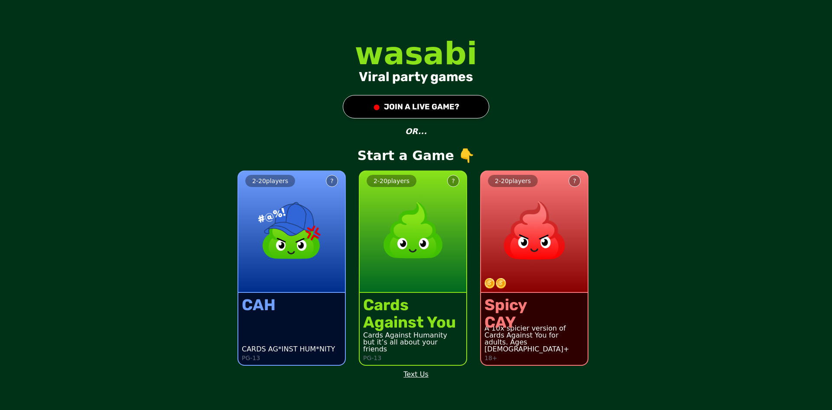
click at [719, 220] on div "2 - 20 players ? CAH CARDS AG*INST HUM*NITY PG-13 2 - 20 players ? Cards Agains…" at bounding box center [416, 262] width 832 height 219
click at [657, 260] on div "2 - 20 players ? CAH CARDS AG*INST HUM*NITY PG-13 2 - 20 players ? Cards Agains…" at bounding box center [286, 262] width 839 height 219
click at [444, 102] on button "● JOIN A LIVE GAME?" at bounding box center [416, 106] width 147 height 23
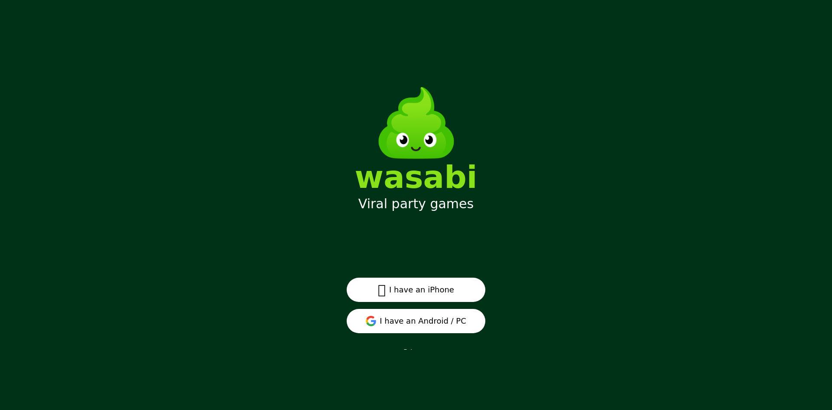
click at [425, 319] on button "I have an Android / PC" at bounding box center [416, 321] width 139 height 24
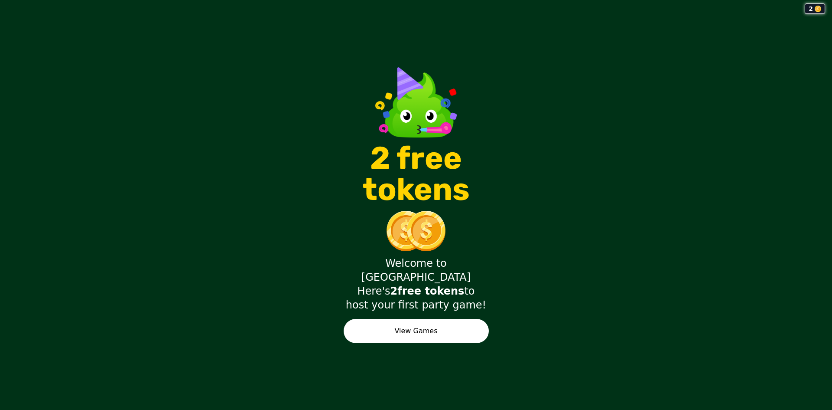
click at [437, 319] on button "View Games" at bounding box center [416, 331] width 145 height 24
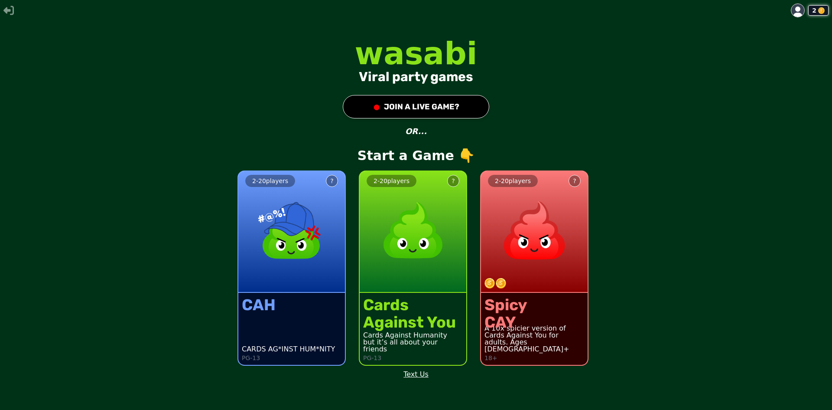
click at [430, 103] on button "● JOIN A LIVE GAME?" at bounding box center [416, 106] width 147 height 23
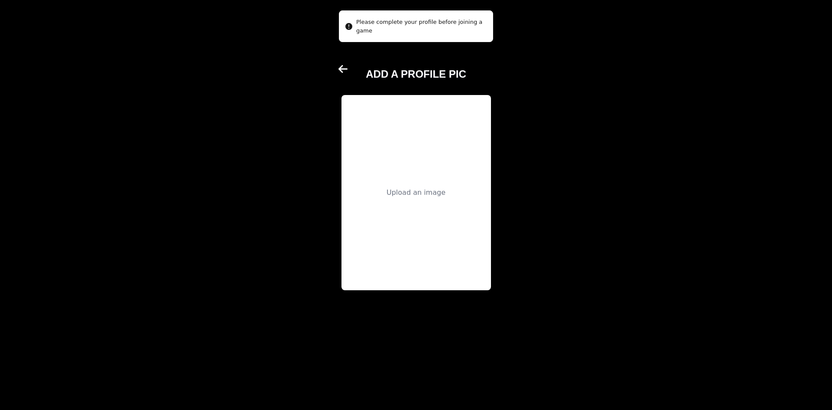
click at [423, 140] on div "Upload an image" at bounding box center [417, 192] width 150 height 195
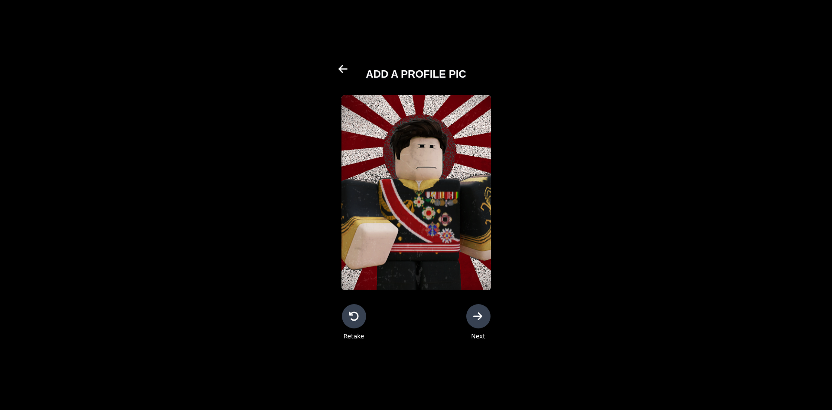
click at [486, 319] on div at bounding box center [479, 316] width 24 height 24
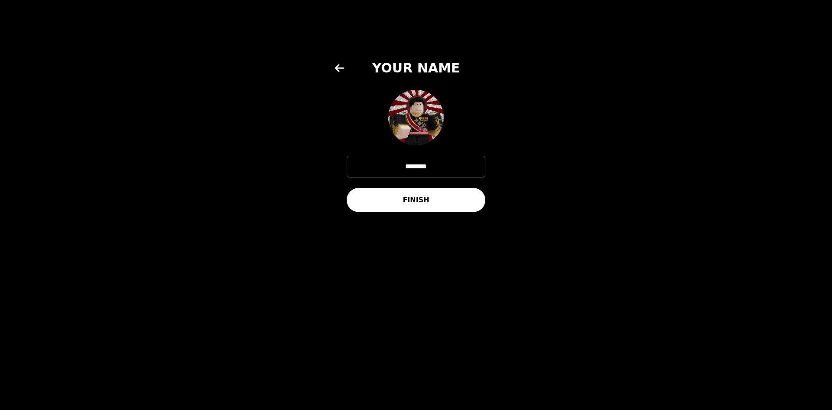
drag, startPoint x: 431, startPoint y: 163, endPoint x: 296, endPoint y: 168, distance: 135.4
click at [307, 168] on main "YOUR NAME ******** FINISH" at bounding box center [416, 205] width 832 height 410
type input "*********"
click at [421, 199] on button "FINISH" at bounding box center [416, 200] width 139 height 24
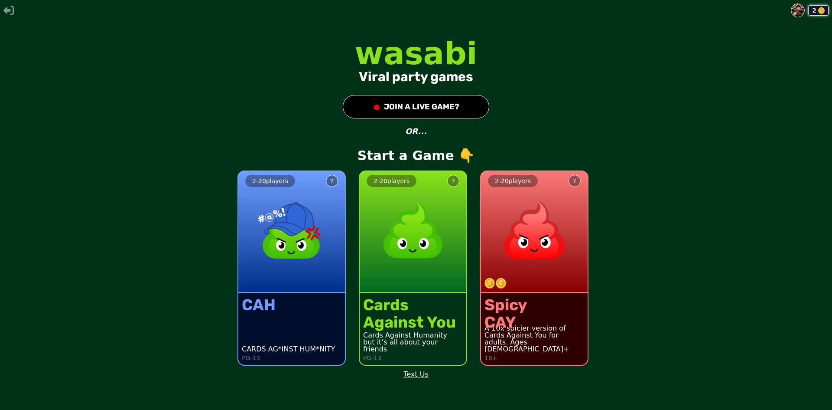
click at [400, 107] on button "● JOIN A LIVE GAME?" at bounding box center [416, 106] width 147 height 23
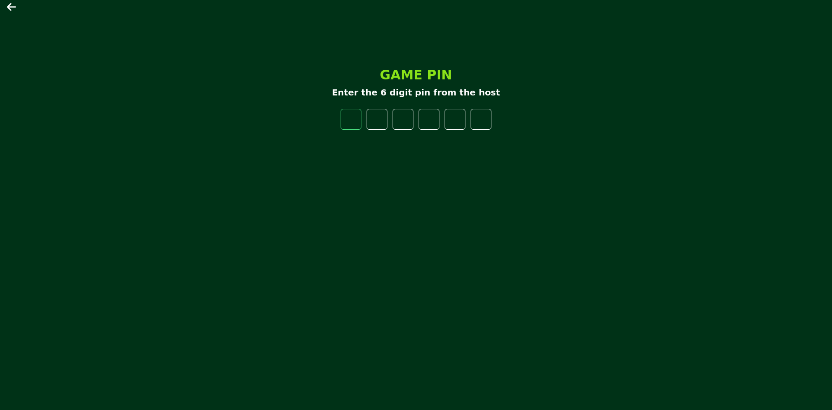
click at [345, 118] on input "number" at bounding box center [351, 119] width 21 height 21
paste input "number"
type input "*"
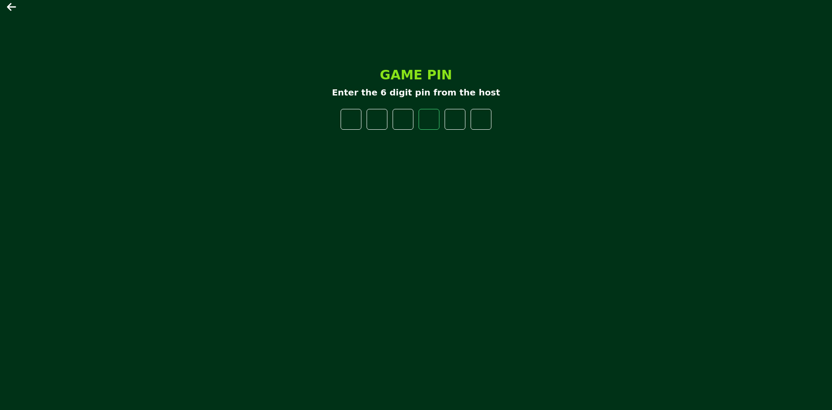
type input "*"
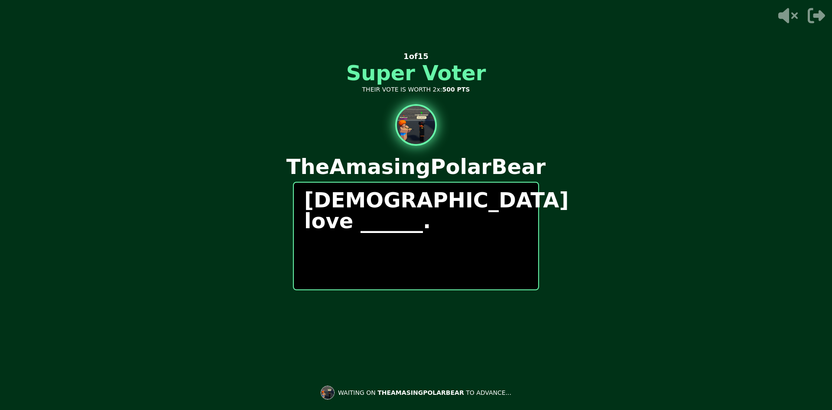
click at [464, 200] on p "[DEMOGRAPHIC_DATA] love ______." at bounding box center [416, 210] width 224 height 42
click at [456, 203] on p "[DEMOGRAPHIC_DATA] love ______." at bounding box center [416, 210] width 224 height 42
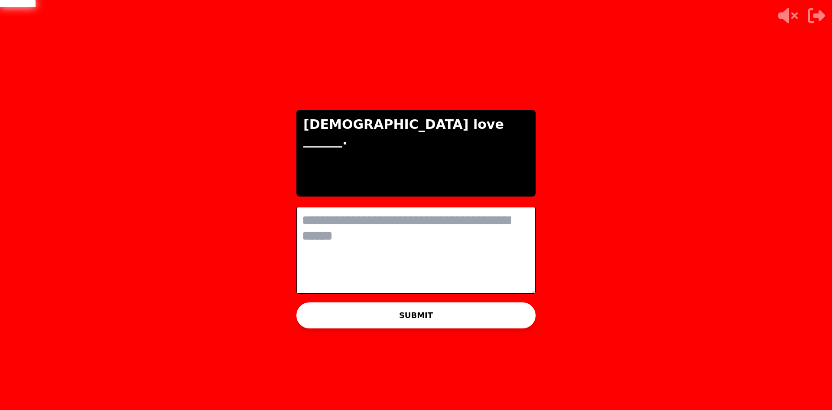
click at [397, 222] on textarea at bounding box center [416, 250] width 239 height 87
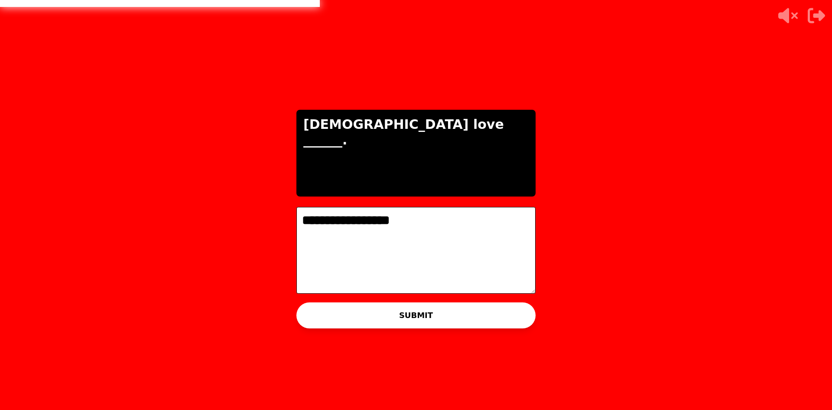
type textarea "**********"
click at [424, 222] on textarea "**********" at bounding box center [416, 250] width 239 height 87
drag, startPoint x: 444, startPoint y: 218, endPoint x: 248, endPoint y: 210, distance: 195.2
click at [248, 210] on div "**********" at bounding box center [416, 205] width 832 height 410
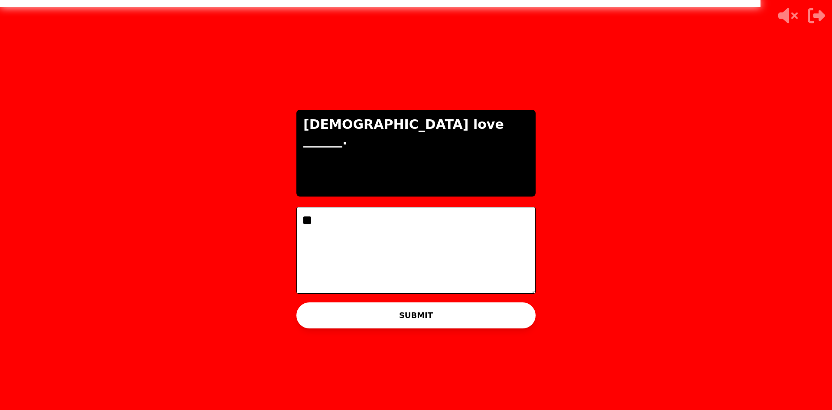
type textarea "*"
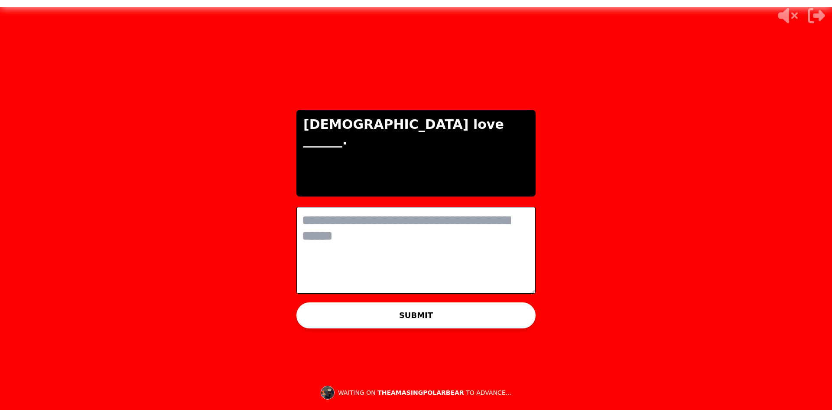
click at [429, 254] on textarea at bounding box center [416, 250] width 239 height 87
type textarea "***"
click at [424, 308] on button "SUBMIT" at bounding box center [416, 315] width 239 height 26
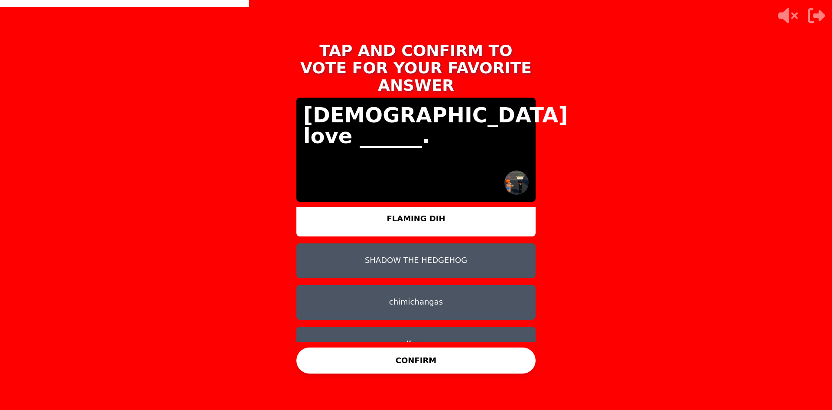
scroll to position [7, 0]
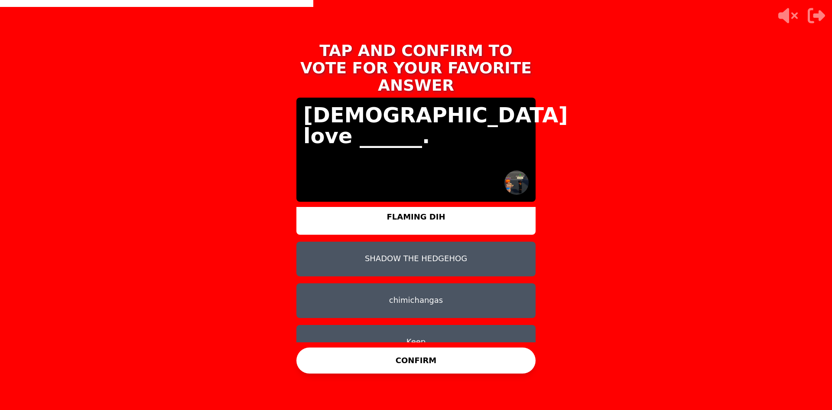
click at [455, 359] on button "CONFIRM" at bounding box center [416, 360] width 239 height 26
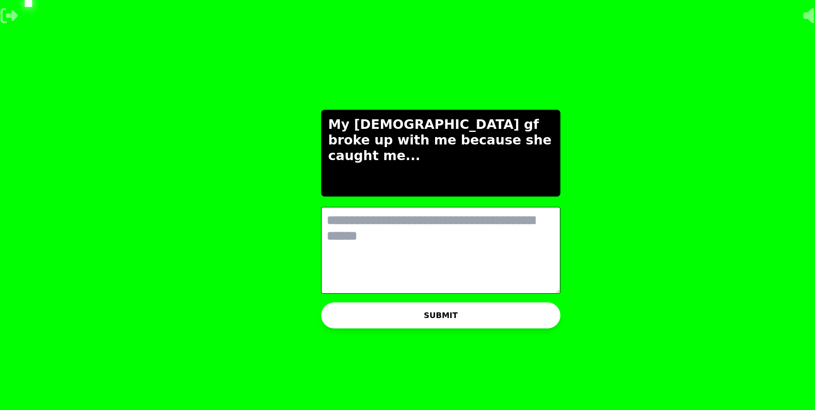
scroll to position [0, 0]
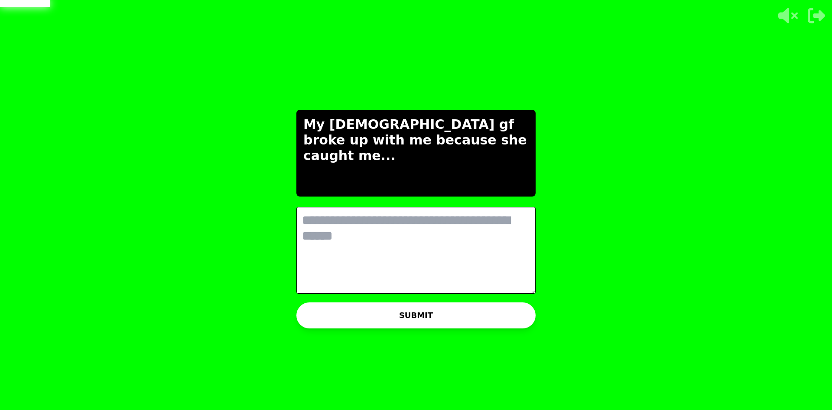
click at [431, 242] on textarea at bounding box center [416, 250] width 239 height 87
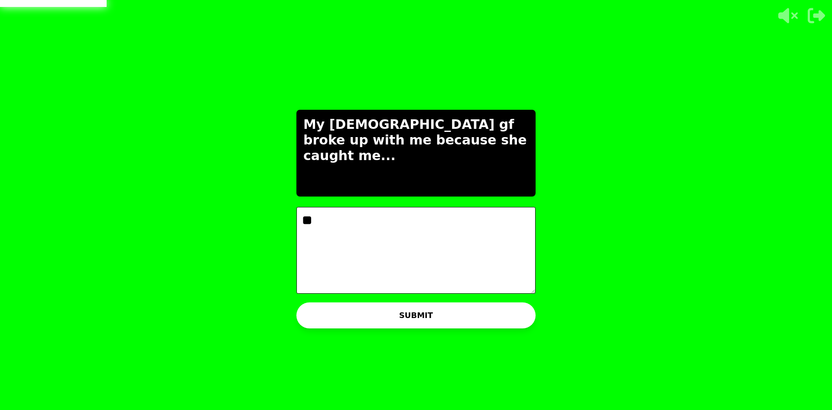
type textarea "*"
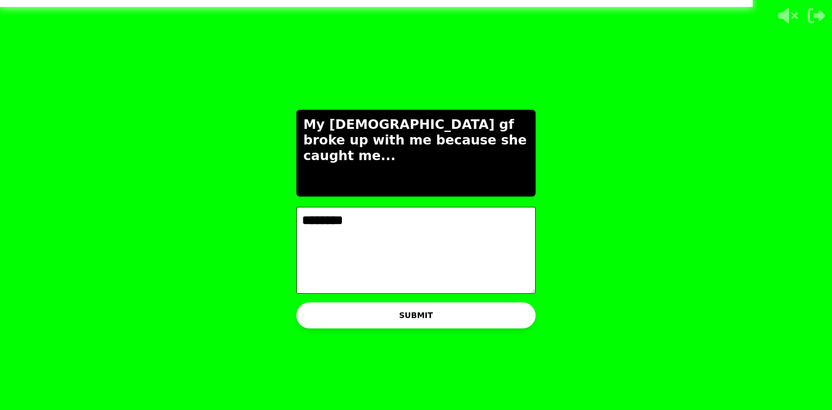
type textarea "********"
click at [441, 310] on button "SUBMIT" at bounding box center [416, 315] width 239 height 26
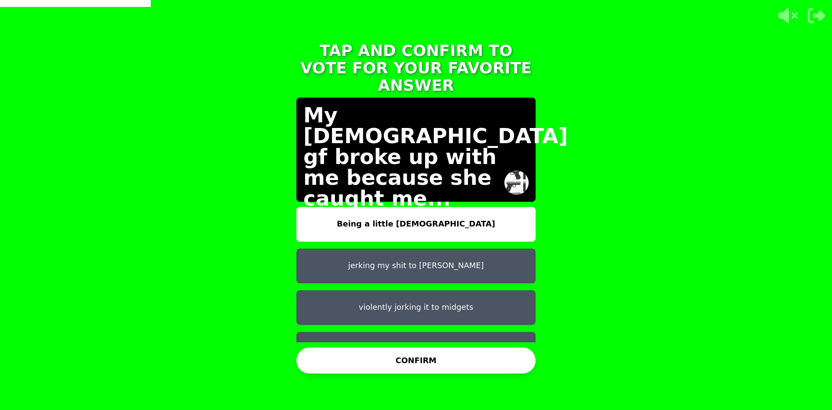
click at [451, 295] on button "violently jorking it to midgets" at bounding box center [416, 307] width 239 height 35
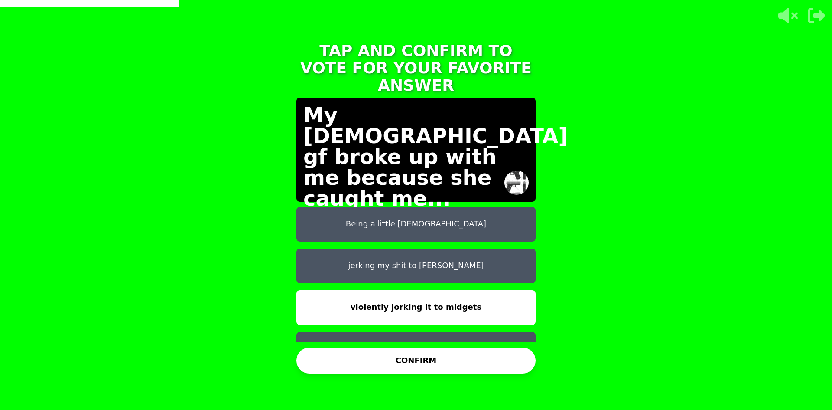
click at [457, 355] on button "CONFIRM" at bounding box center [416, 360] width 239 height 26
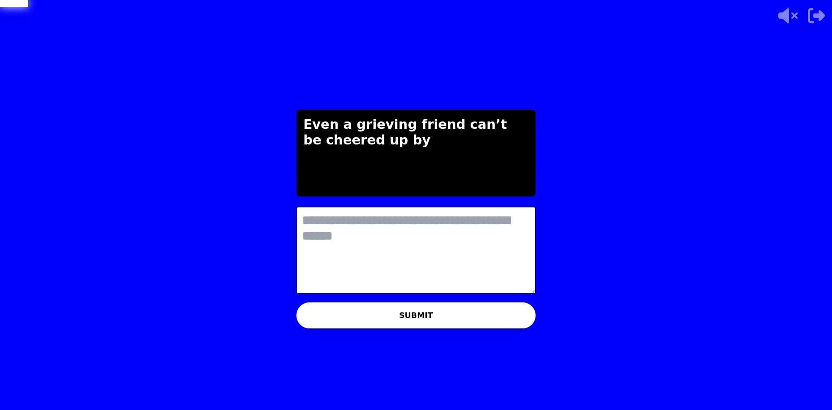
click at [374, 244] on textarea at bounding box center [416, 250] width 239 height 87
click at [445, 232] on textarea at bounding box center [416, 250] width 239 height 87
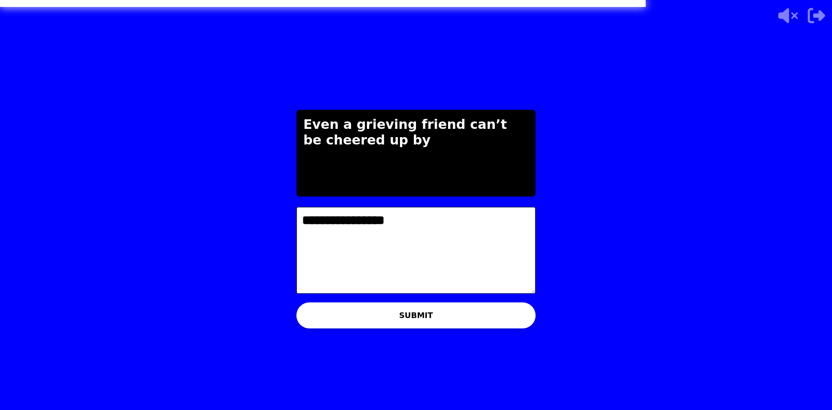
click at [604, 183] on div "**********" at bounding box center [416, 205] width 832 height 410
click at [411, 225] on textarea "**********" at bounding box center [416, 250] width 239 height 87
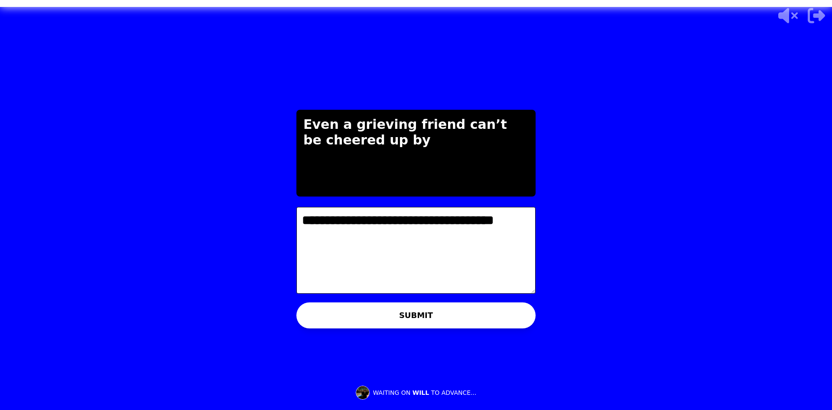
type textarea "**********"
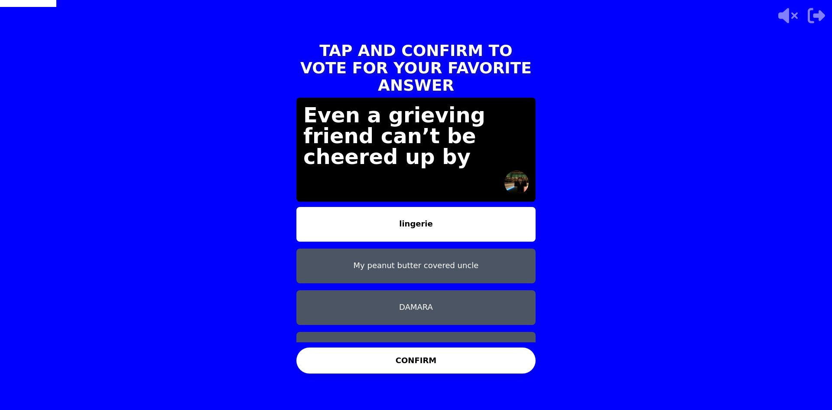
click at [707, 173] on div "TAP AND CONFIRM TO VOTE FOR YOUR FAVORITE ANSWER Even a grieving friend can’t b…" at bounding box center [416, 205] width 832 height 410
click at [431, 290] on button "DAMARA" at bounding box center [416, 307] width 239 height 35
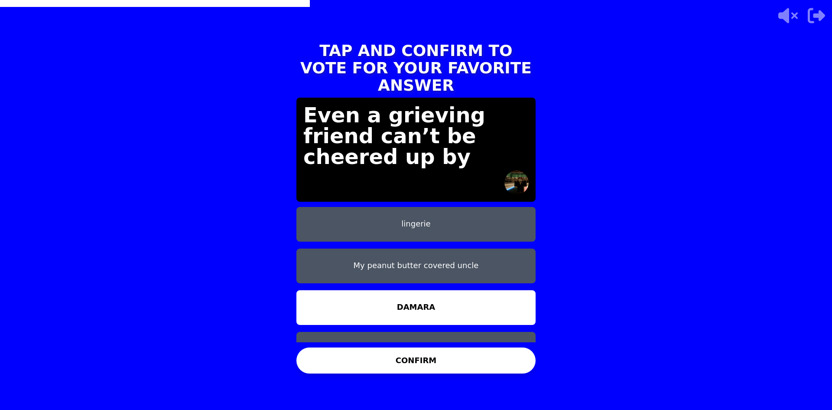
click at [430, 356] on button "CONFIRM" at bounding box center [416, 360] width 239 height 26
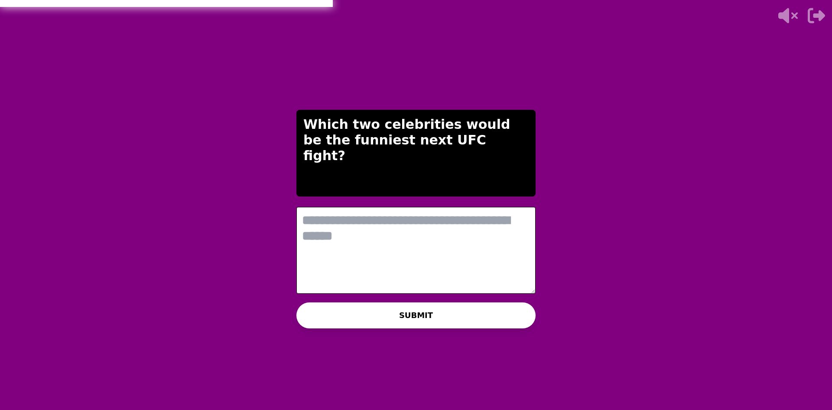
click at [579, 167] on div "THE IMPOSTER IS THINKING THINKING LIKE A HUMAN... Which two celebrities would b…" at bounding box center [416, 205] width 832 height 410
click at [394, 214] on textarea at bounding box center [416, 250] width 239 height 87
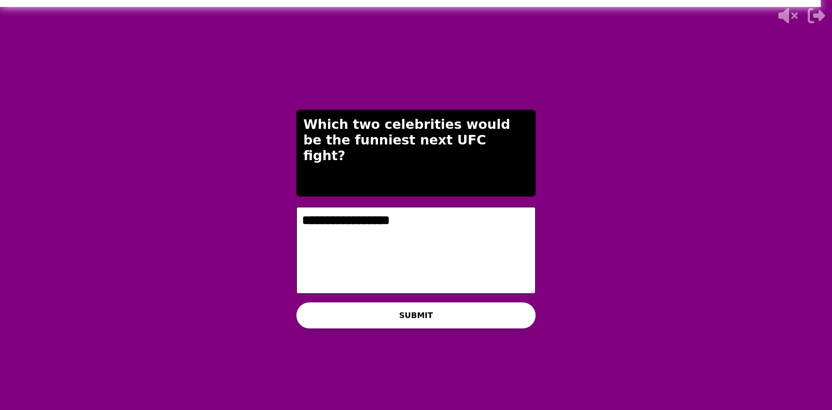
type textarea "**********"
click at [402, 310] on button "SUBMIT" at bounding box center [416, 315] width 239 height 26
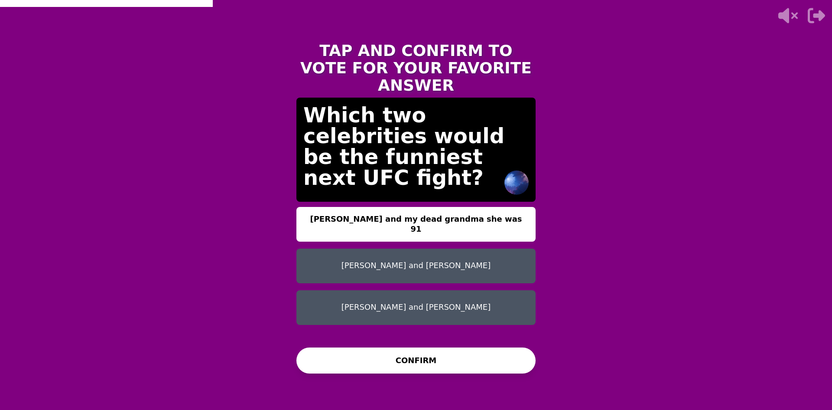
click at [529, 290] on button "[PERSON_NAME] and [PERSON_NAME]" at bounding box center [416, 307] width 239 height 35
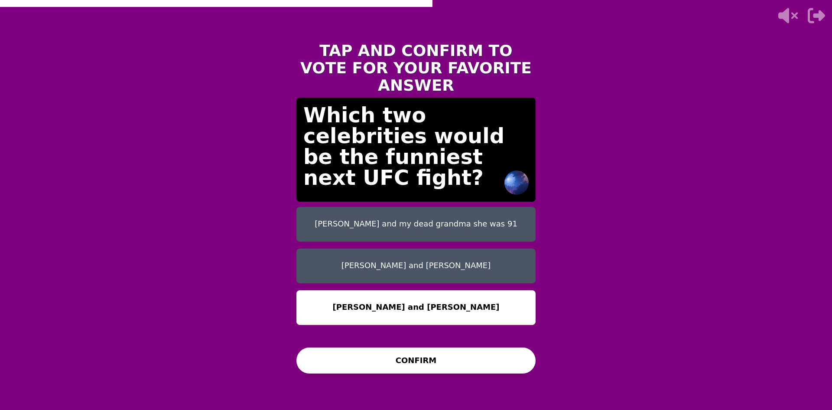
click at [434, 257] on button "[PERSON_NAME] and [PERSON_NAME]" at bounding box center [416, 265] width 239 height 35
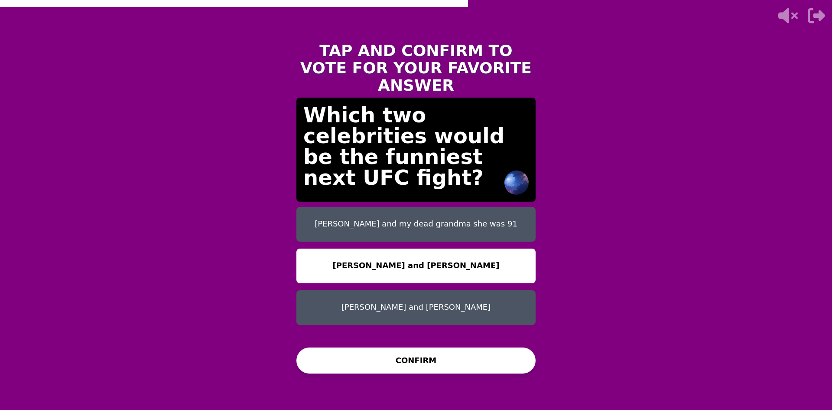
click at [441, 362] on button "CONFIRM" at bounding box center [416, 360] width 239 height 26
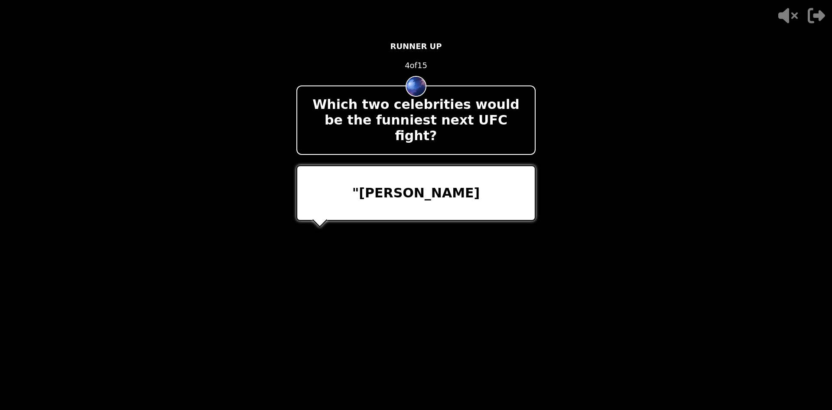
click at [664, 308] on video at bounding box center [416, 205] width 832 height 410
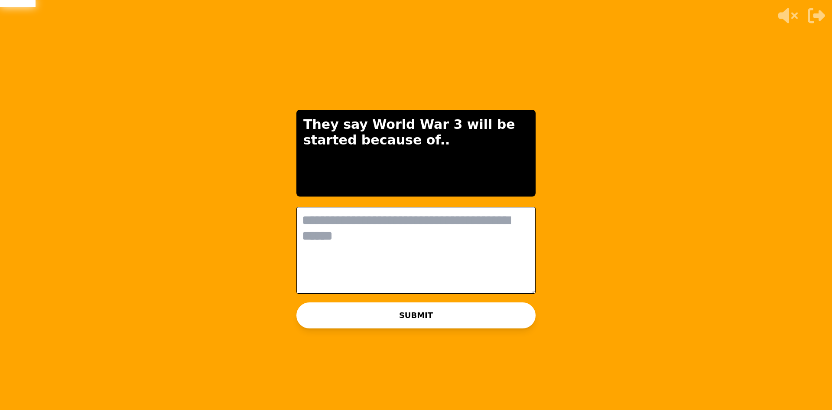
click at [633, 298] on div "THE IMPOSTER IS THINKING THINKING LIKE A HUMAN... They say World War 3 will be …" at bounding box center [416, 205] width 832 height 410
click at [424, 232] on textarea at bounding box center [416, 250] width 239 height 87
click at [424, 239] on textarea at bounding box center [416, 250] width 239 height 87
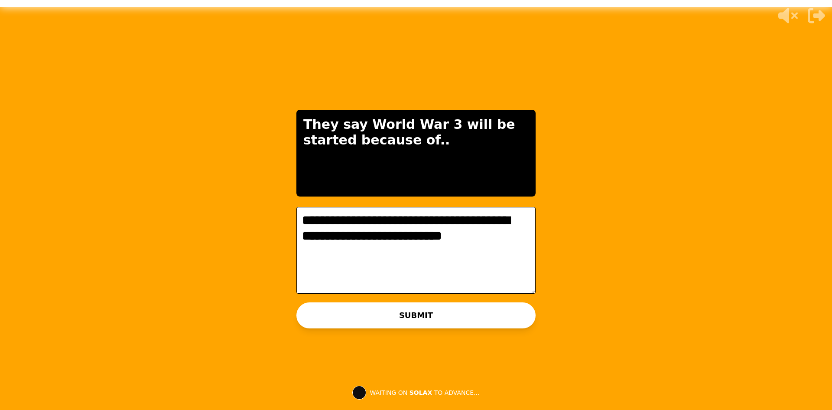
type textarea "**********"
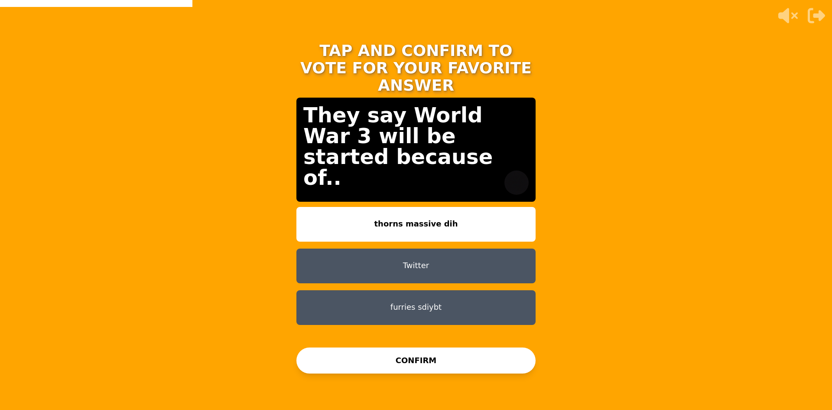
click at [441, 253] on button "Twitter" at bounding box center [416, 265] width 239 height 35
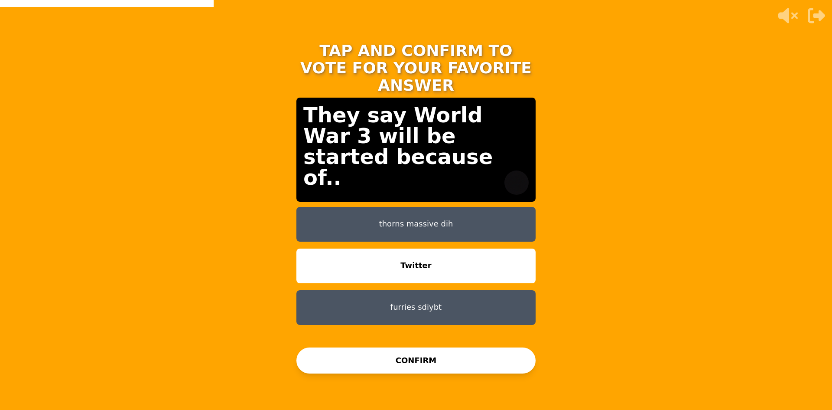
click at [440, 370] on button "CONFIRM" at bounding box center [416, 360] width 239 height 26
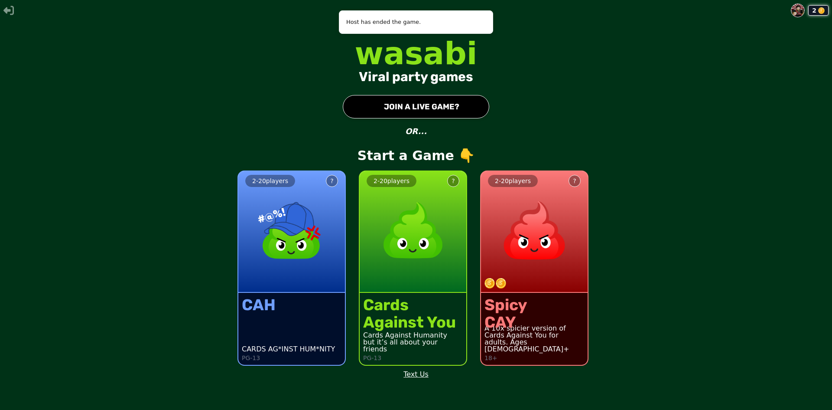
click at [545, 245] on img at bounding box center [534, 230] width 76 height 76
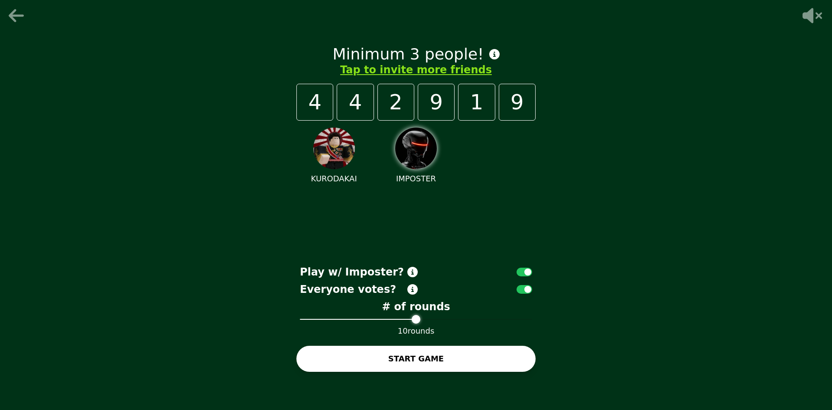
click at [17, 11] on icon at bounding box center [17, 15] width 21 height 17
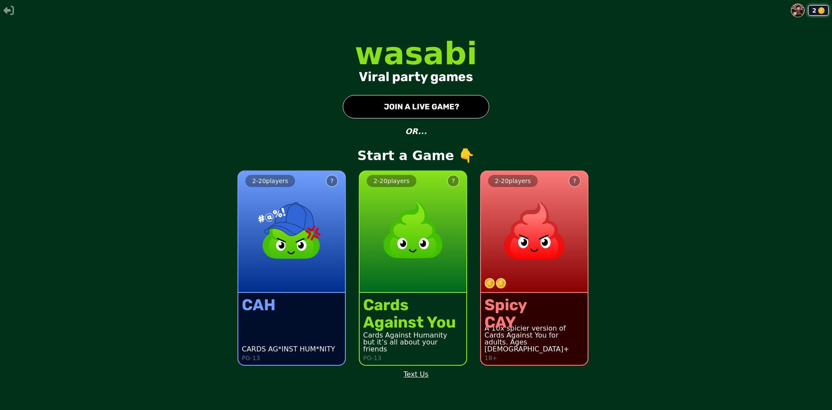
click at [413, 112] on button "● JOIN A LIVE GAME?" at bounding box center [416, 106] width 147 height 23
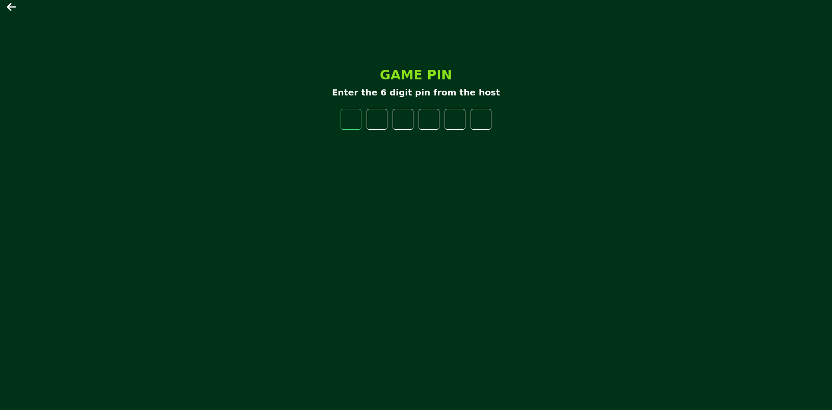
click at [342, 121] on input "number" at bounding box center [351, 119] width 21 height 21
type input "*"
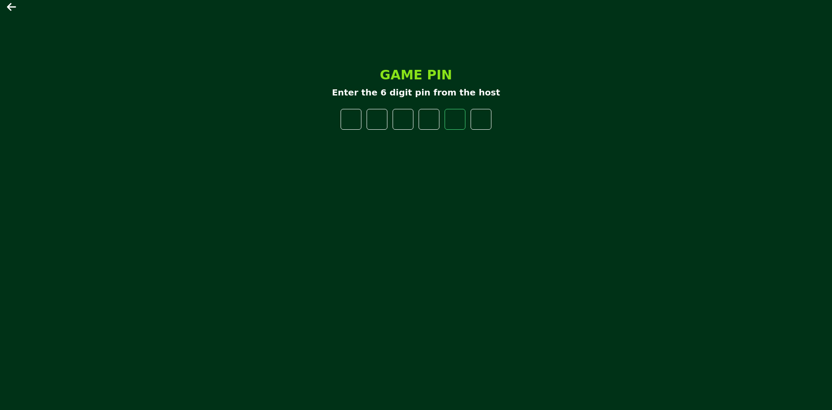
type input "*"
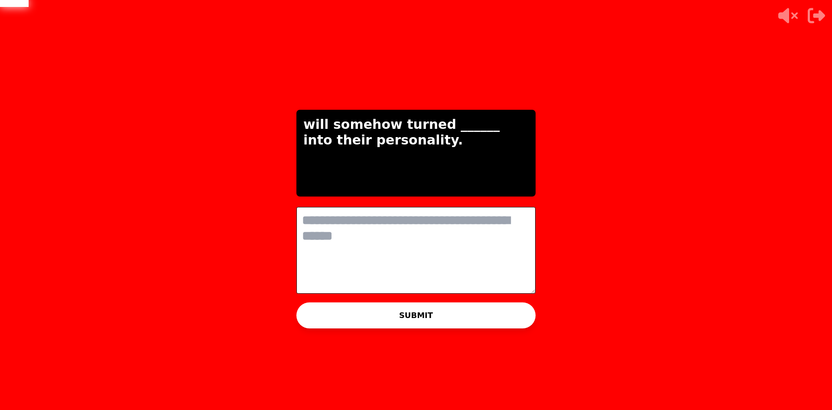
click at [401, 220] on textarea at bounding box center [416, 250] width 239 height 87
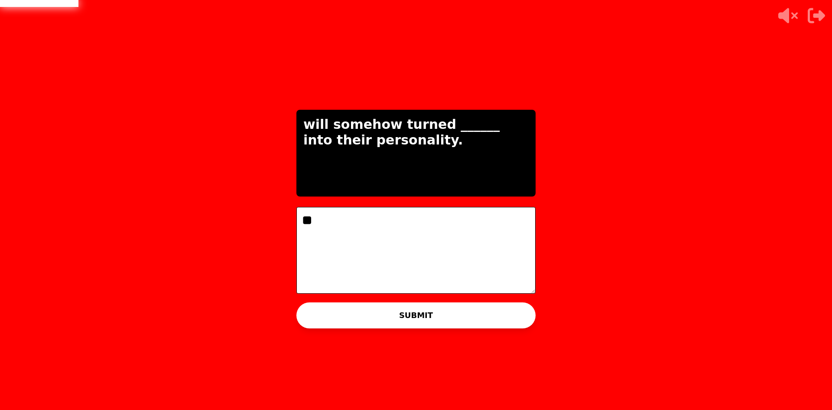
type textarea "*"
type textarea "*******"
drag, startPoint x: 398, startPoint y: 312, endPoint x: 555, endPoint y: 257, distance: 166.5
click at [633, 189] on div "THE IMPOSTER IS THINKING THINKING LIKE A HUMAN... will somehow turned ______ in…" at bounding box center [416, 205] width 832 height 410
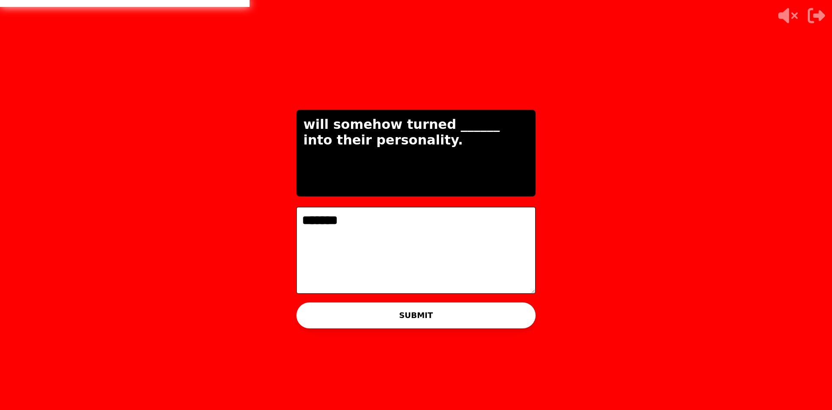
click at [473, 310] on button "SUBMIT" at bounding box center [416, 315] width 239 height 26
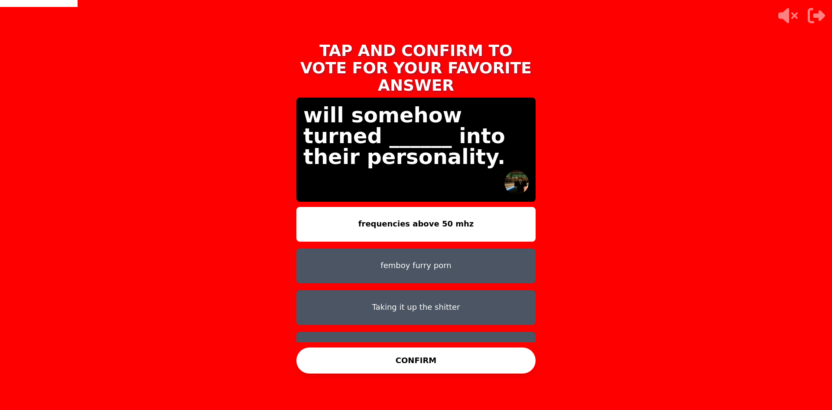
click at [572, 211] on div "TAP AND CONFIRM TO VOTE FOR YOUR FAVORITE ANSWER will somehow turned ______ int…" at bounding box center [416, 205] width 832 height 410
click at [433, 332] on button "toes" at bounding box center [416, 349] width 239 height 35
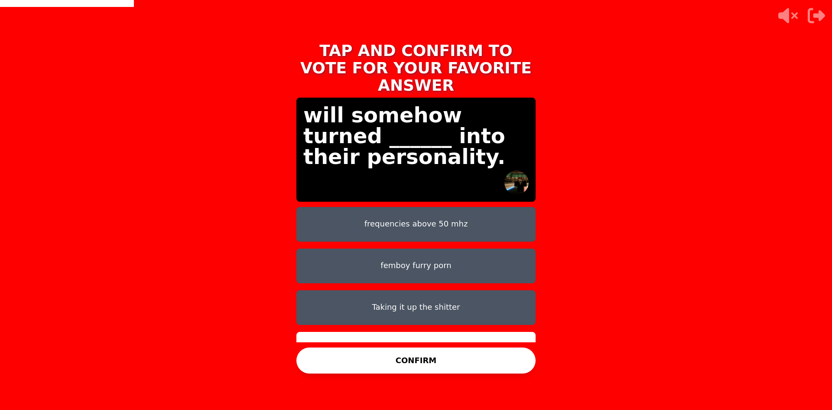
click at [437, 359] on button "CONFIRM" at bounding box center [416, 360] width 239 height 26
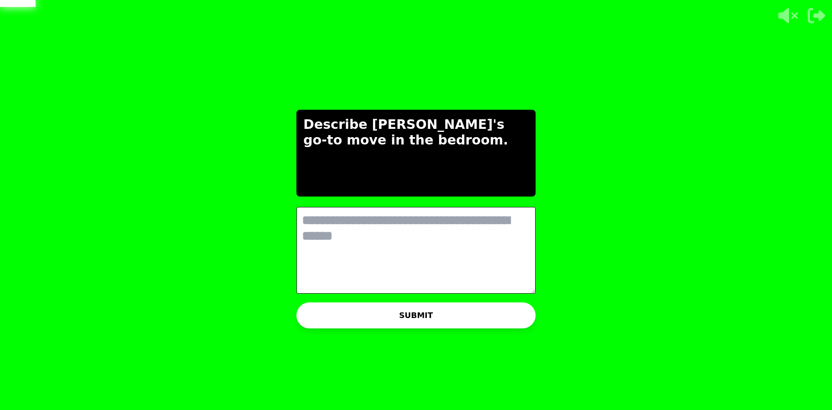
click at [504, 248] on textarea at bounding box center [416, 250] width 239 height 87
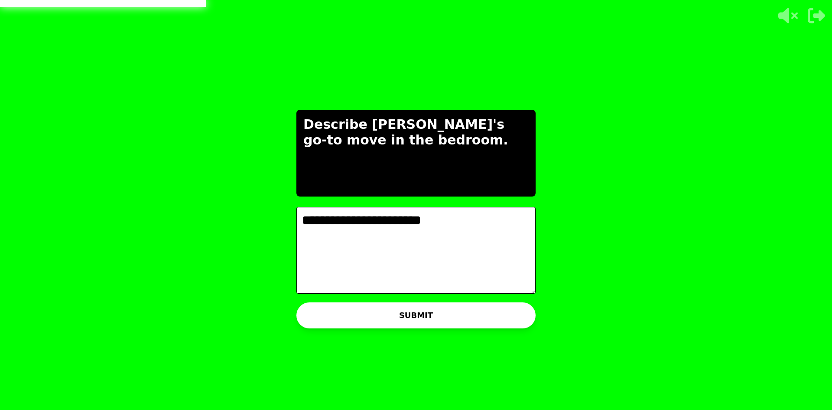
type textarea "**********"
click at [490, 309] on button "SUBMIT" at bounding box center [416, 315] width 239 height 26
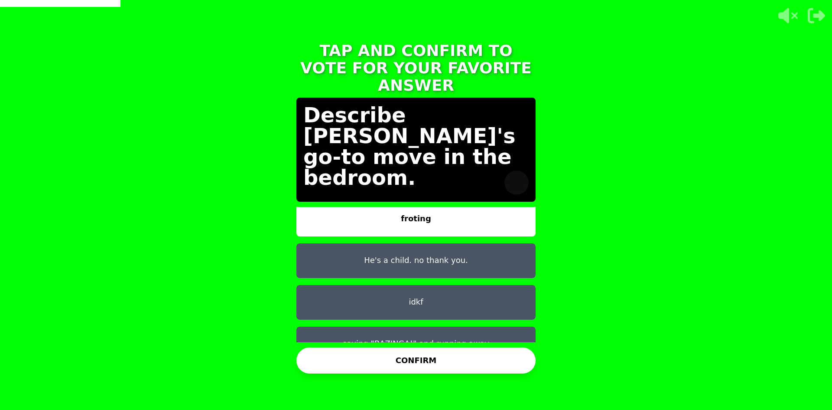
scroll to position [7, 0]
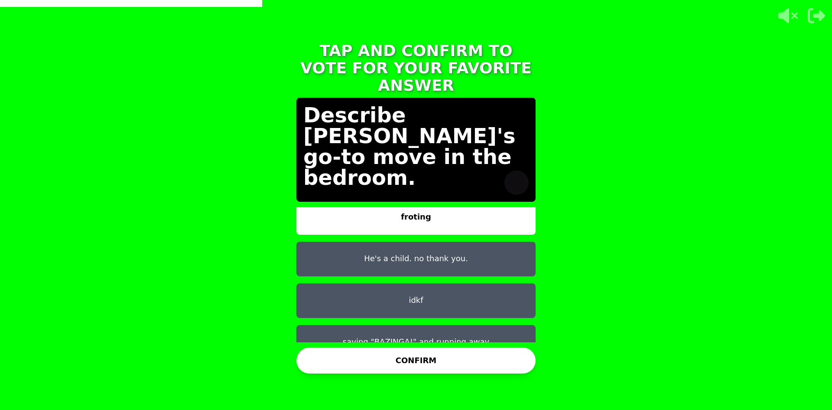
click at [495, 325] on button "saying "BAZINGA!" and running away" at bounding box center [416, 342] width 239 height 35
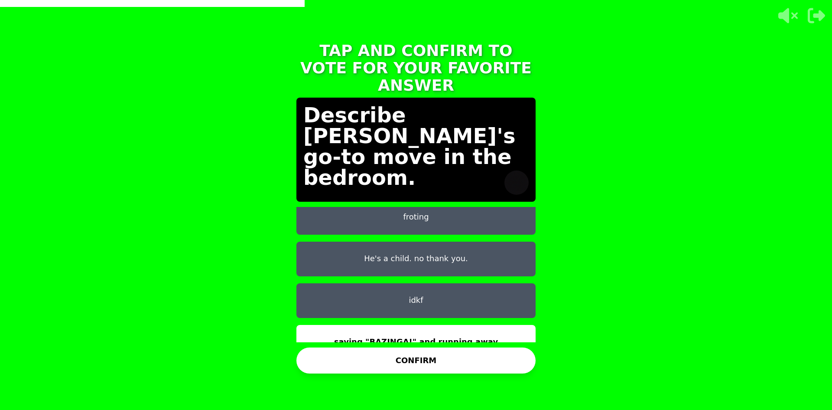
click at [470, 355] on button "CONFIRM" at bounding box center [416, 360] width 239 height 26
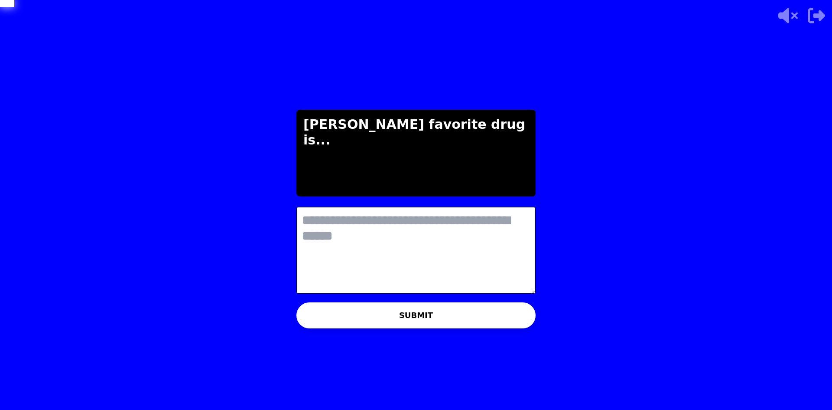
scroll to position [0, 0]
click at [516, 223] on textarea at bounding box center [416, 250] width 239 height 87
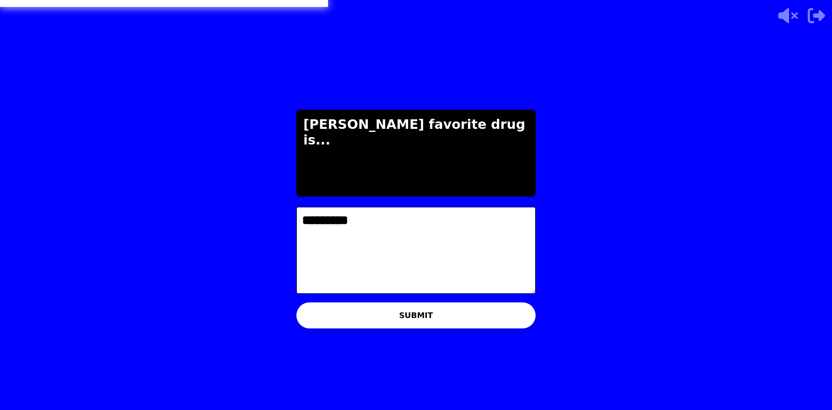
type textarea "*********"
click at [451, 310] on button "SUBMIT" at bounding box center [416, 315] width 239 height 26
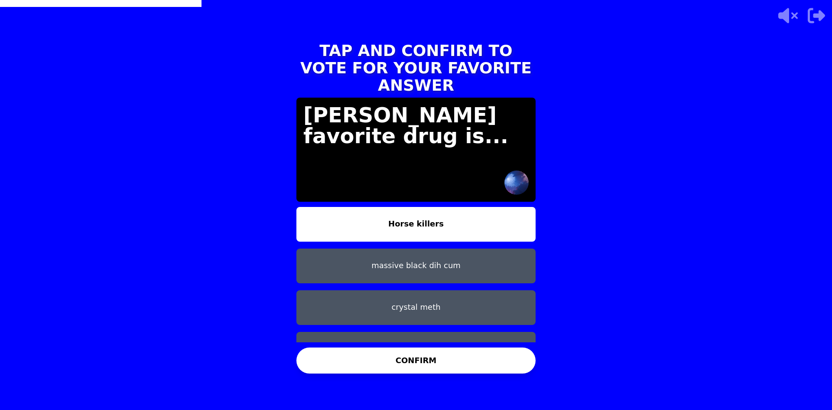
click at [450, 365] on button "CONFIRM" at bounding box center [416, 360] width 239 height 26
